Goal: Check status: Check status

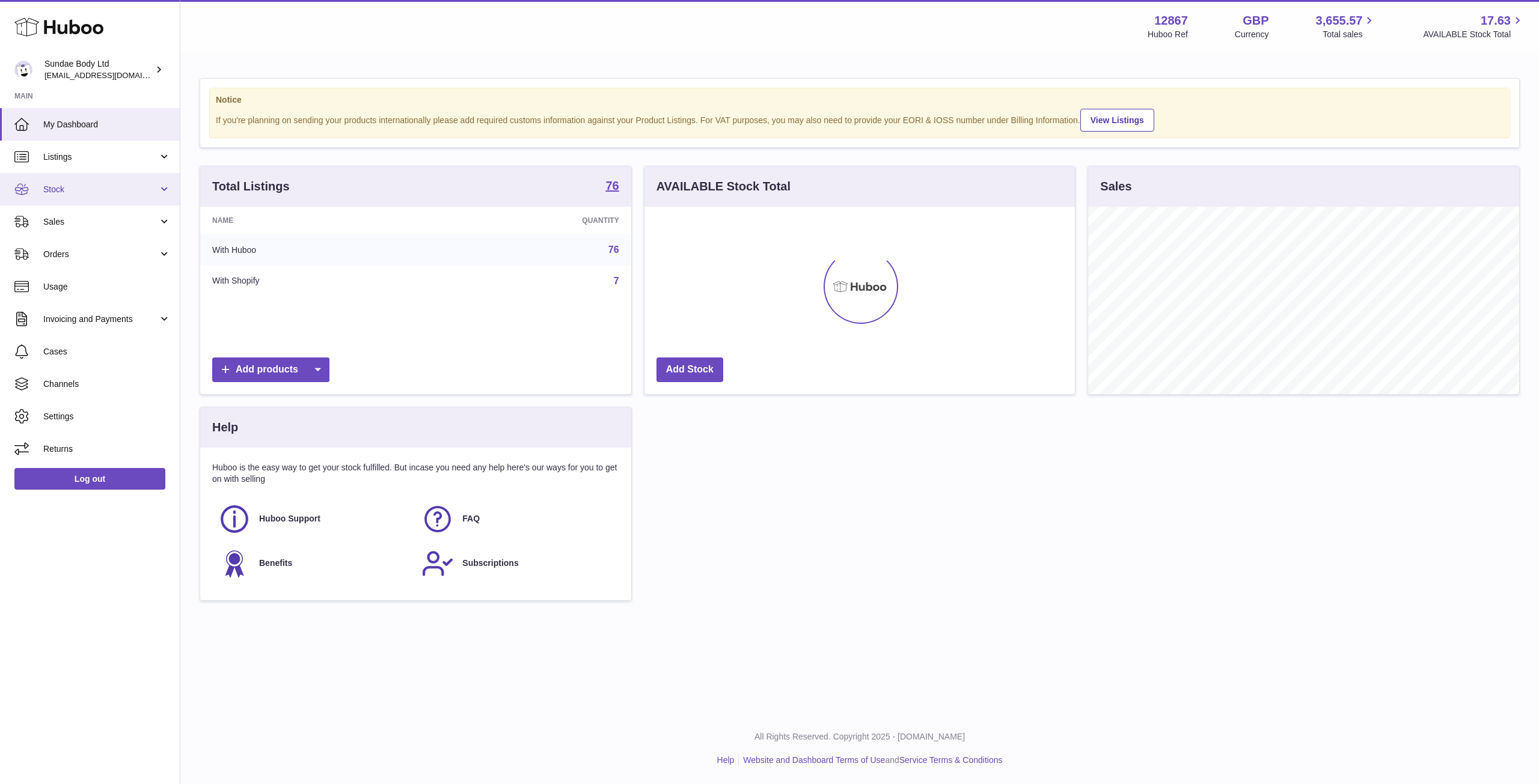
scroll to position [600730, 600761]
click at [101, 193] on span "Stock" at bounding box center [100, 189] width 115 height 11
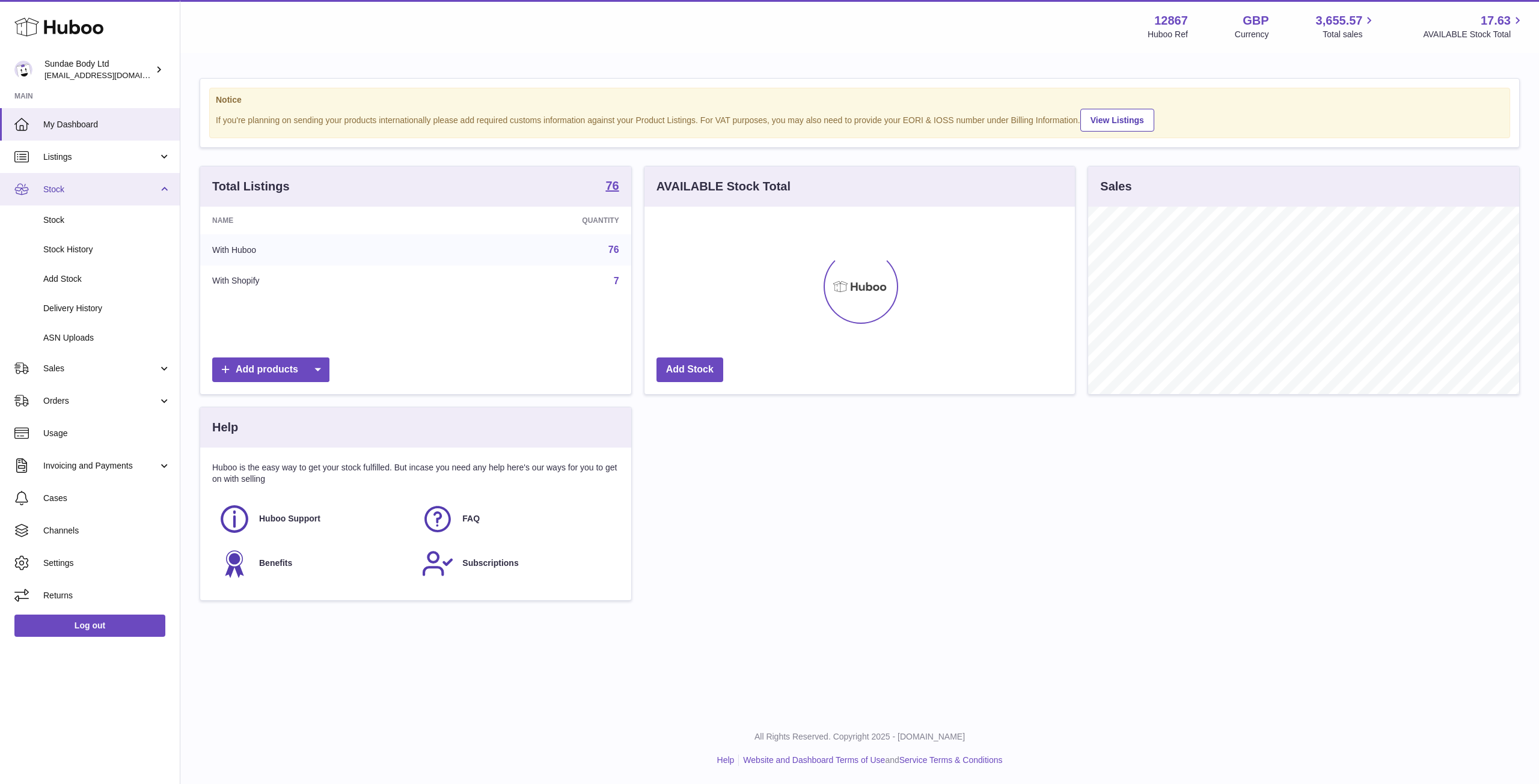
scroll to position [187, 430]
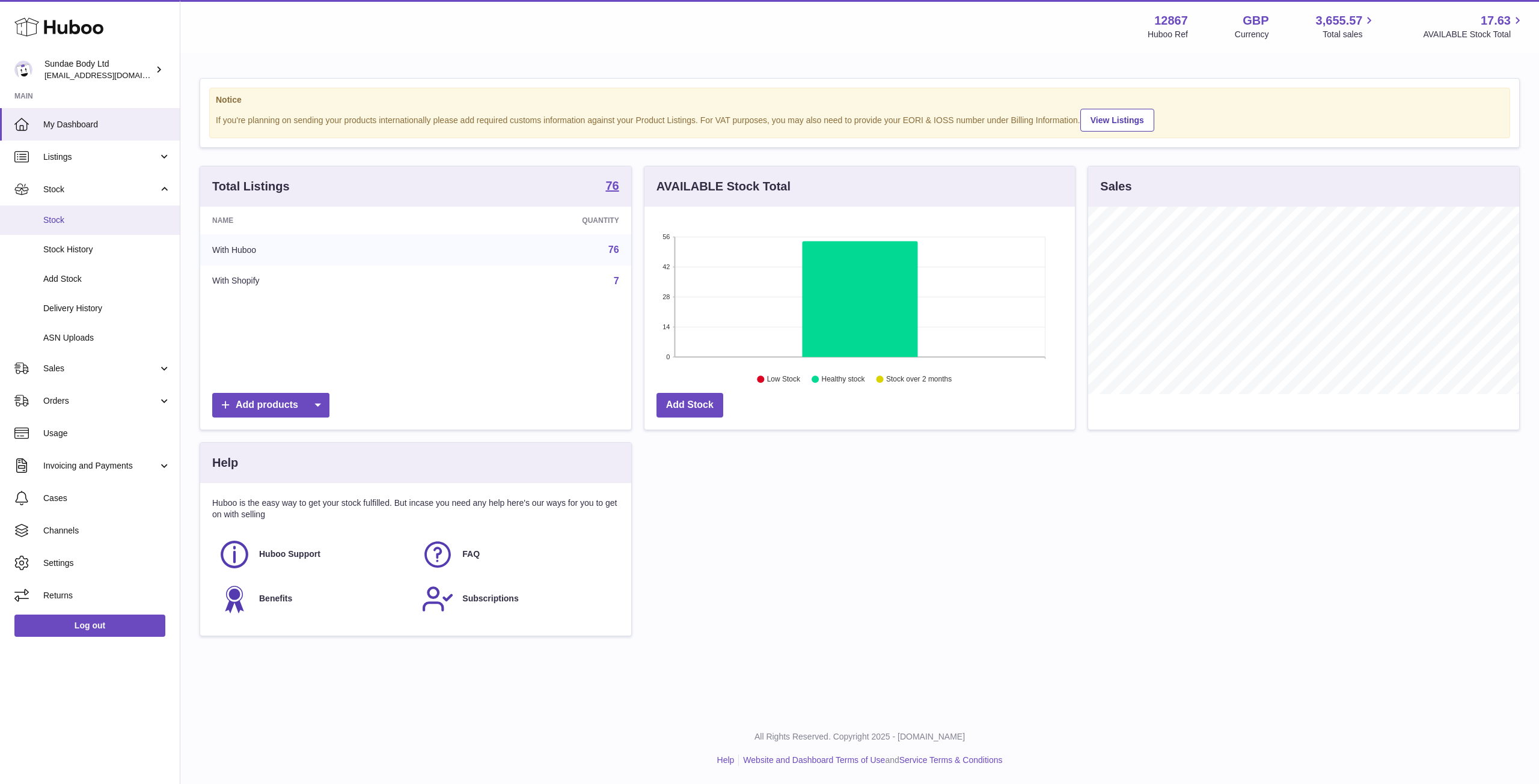
click at [74, 221] on span "Stock" at bounding box center [107, 220] width 128 height 11
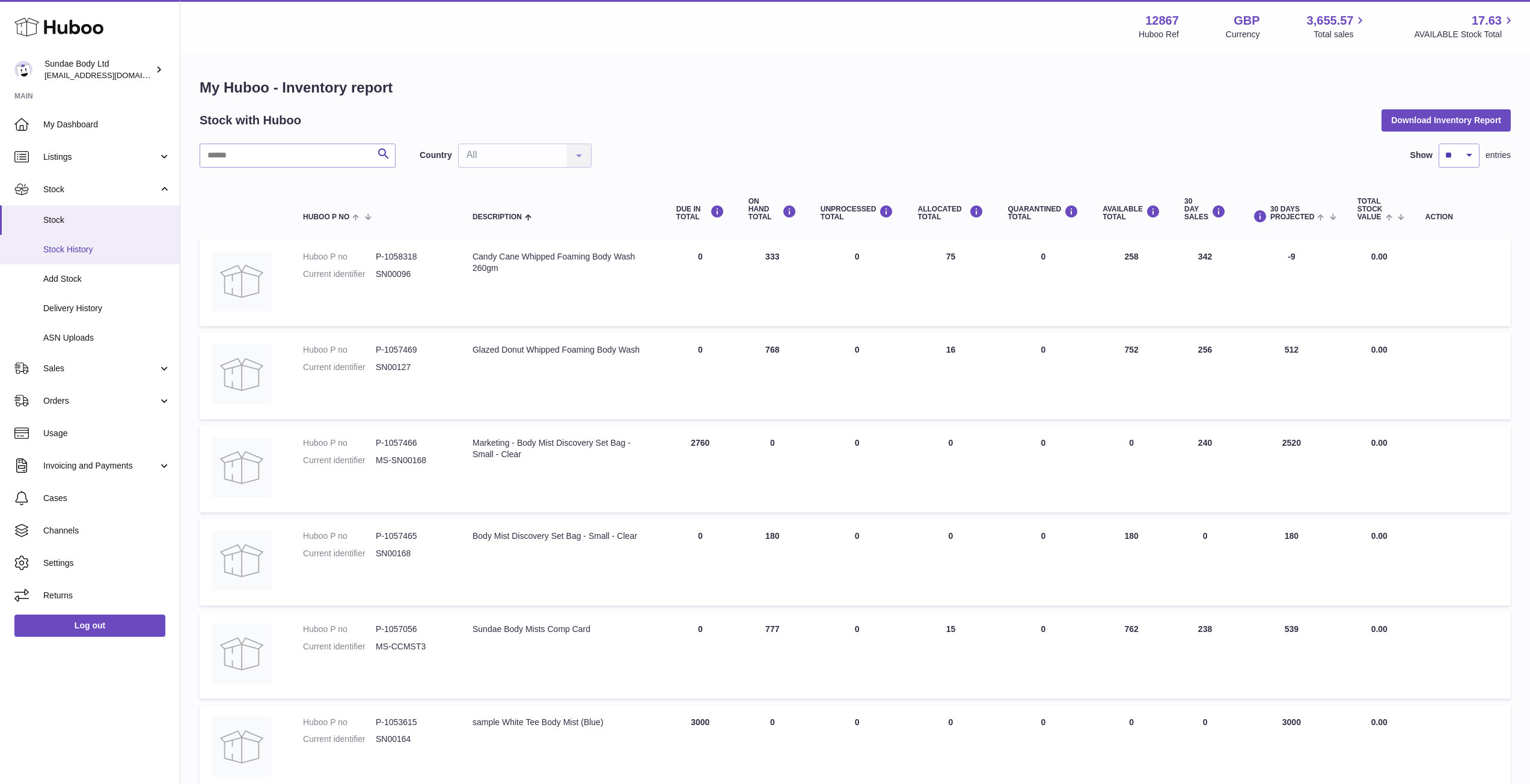
click at [75, 247] on span "Stock History" at bounding box center [107, 249] width 127 height 11
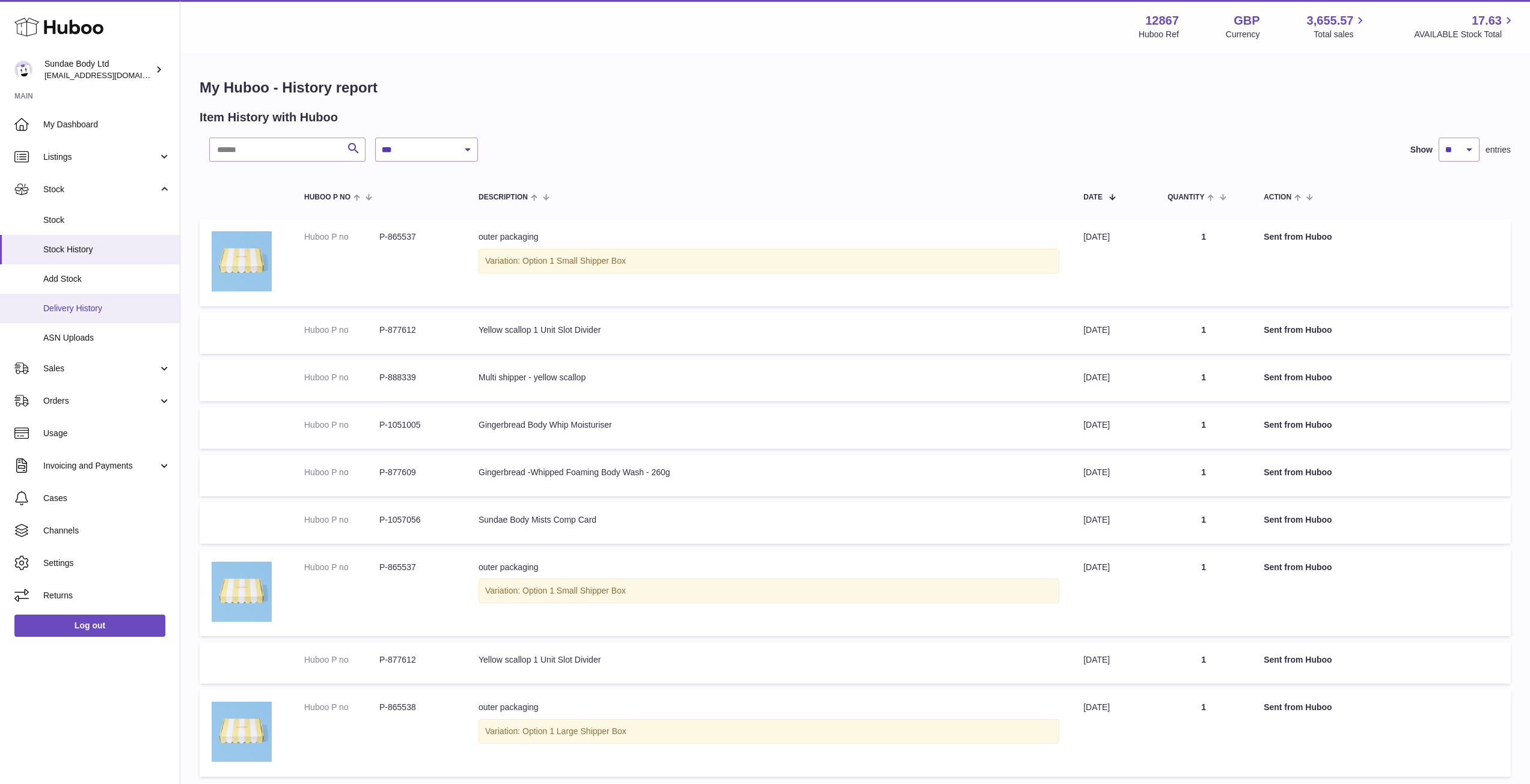
click at [95, 303] on span "Delivery History" at bounding box center [107, 308] width 127 height 11
